Goal: Check status: Check status

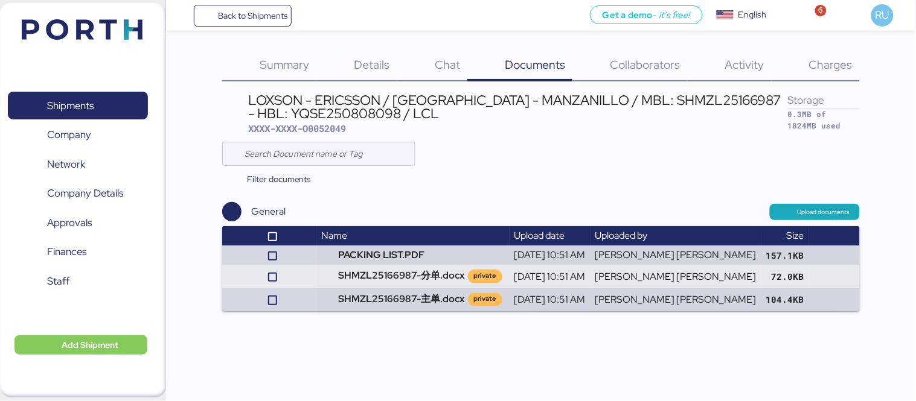
click at [121, 28] on img at bounding box center [82, 29] width 121 height 21
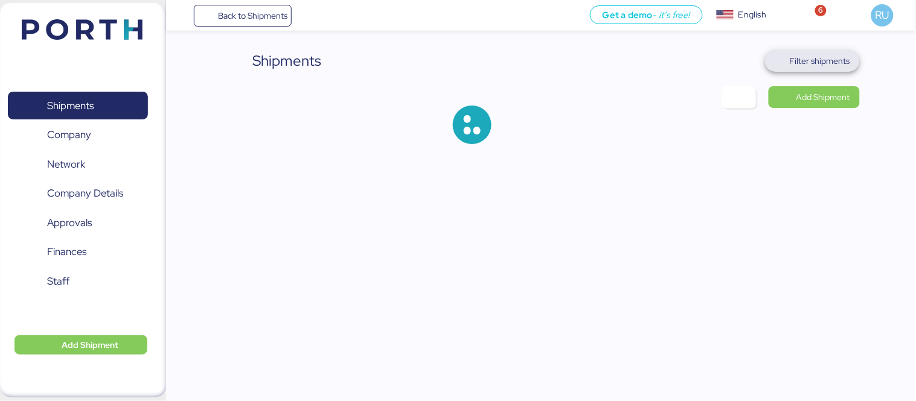
click at [825, 55] on span "Filter shipments" at bounding box center [820, 61] width 60 height 14
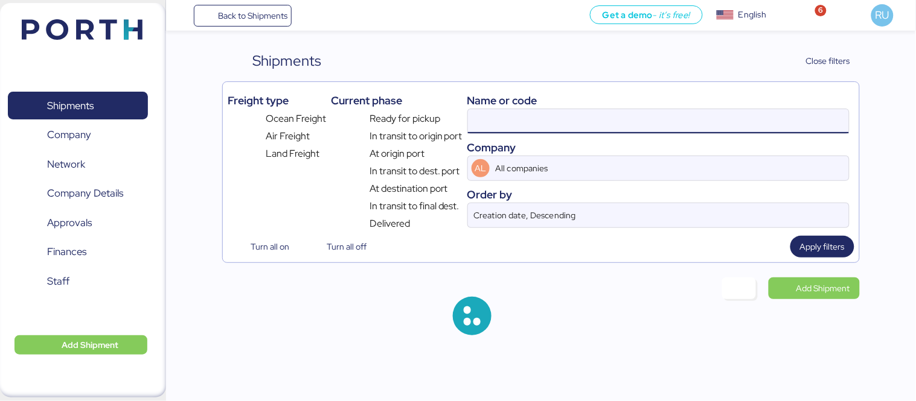
click at [548, 122] on input at bounding box center [658, 121] width 381 height 24
paste input "O0052205"
type input "O0052205"
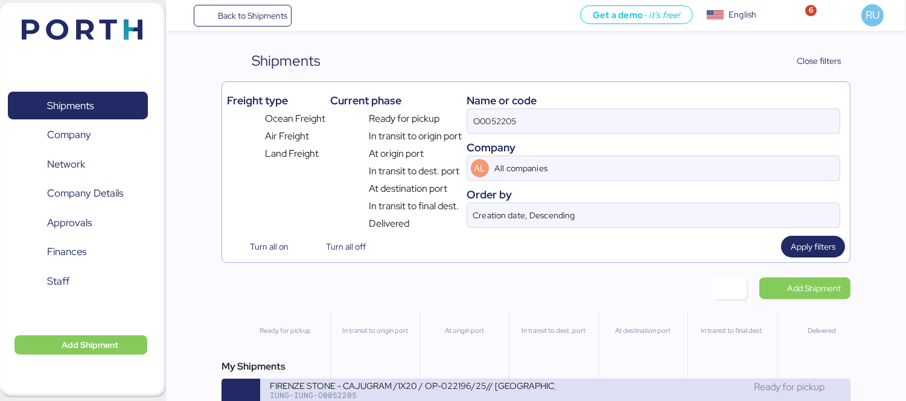
click at [507, 386] on div "FIRENZE STONE - CAJUGRAM /1X20 / OP-022196/25// [GEOGRAPHIC_DATA]- [GEOGRAPHIC_…" at bounding box center [413, 385] width 286 height 10
